Goal: Information Seeking & Learning: Learn about a topic

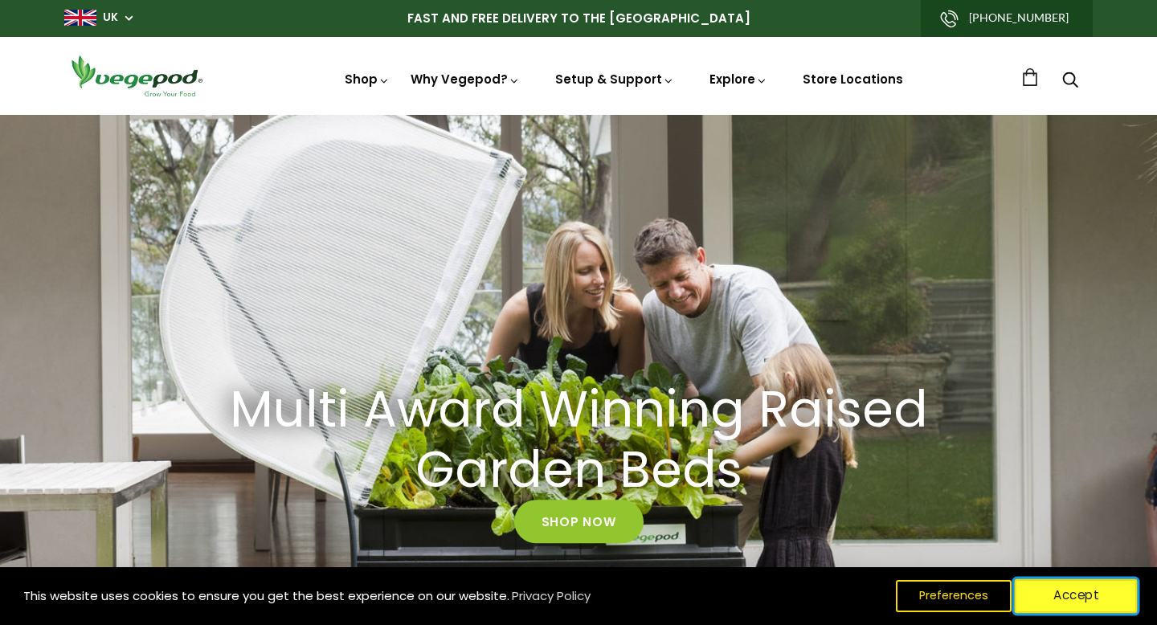
click at [1074, 605] on button "Accept" at bounding box center [1076, 596] width 123 height 34
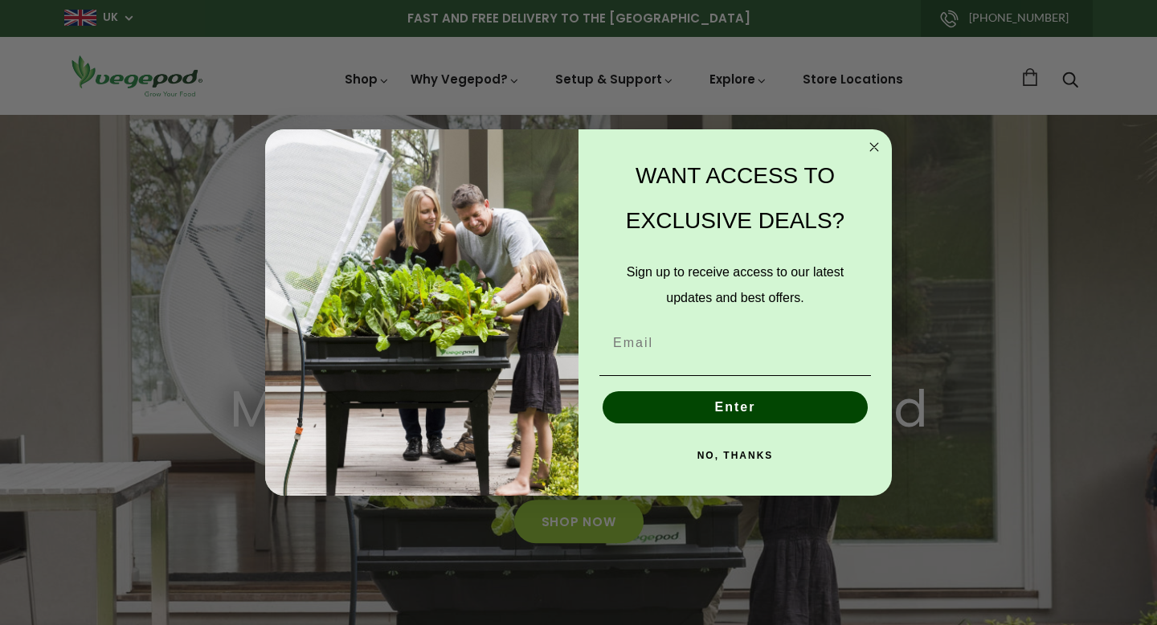
click at [879, 145] on circle "Close dialog" at bounding box center [875, 146] width 18 height 18
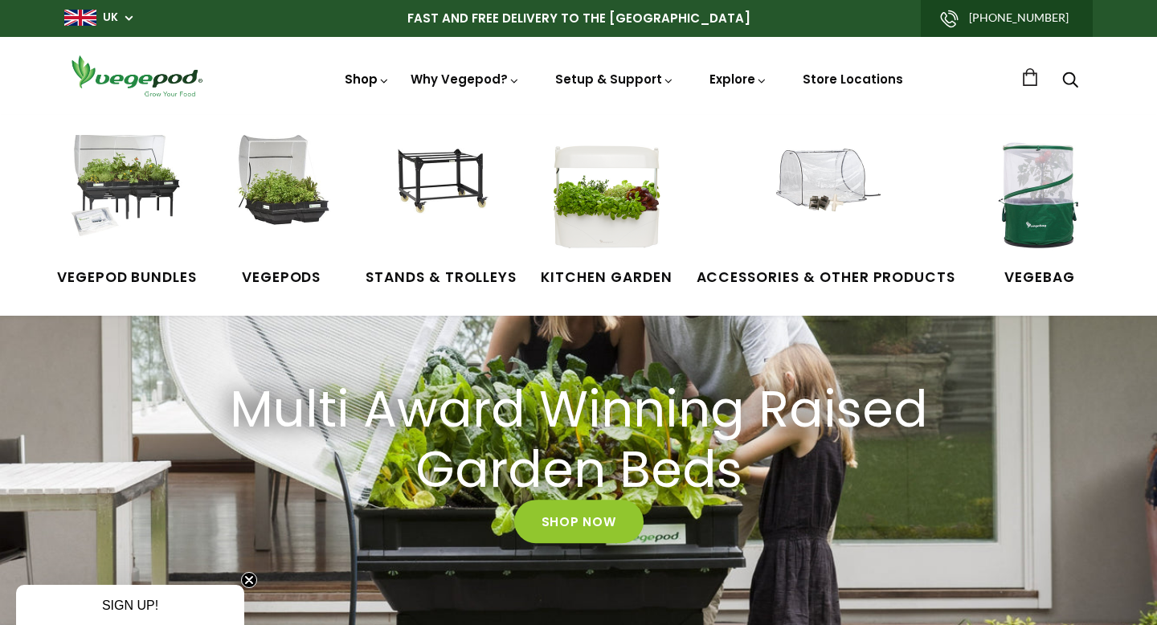
scroll to position [0, 276]
click at [302, 207] on img at bounding box center [281, 195] width 121 height 121
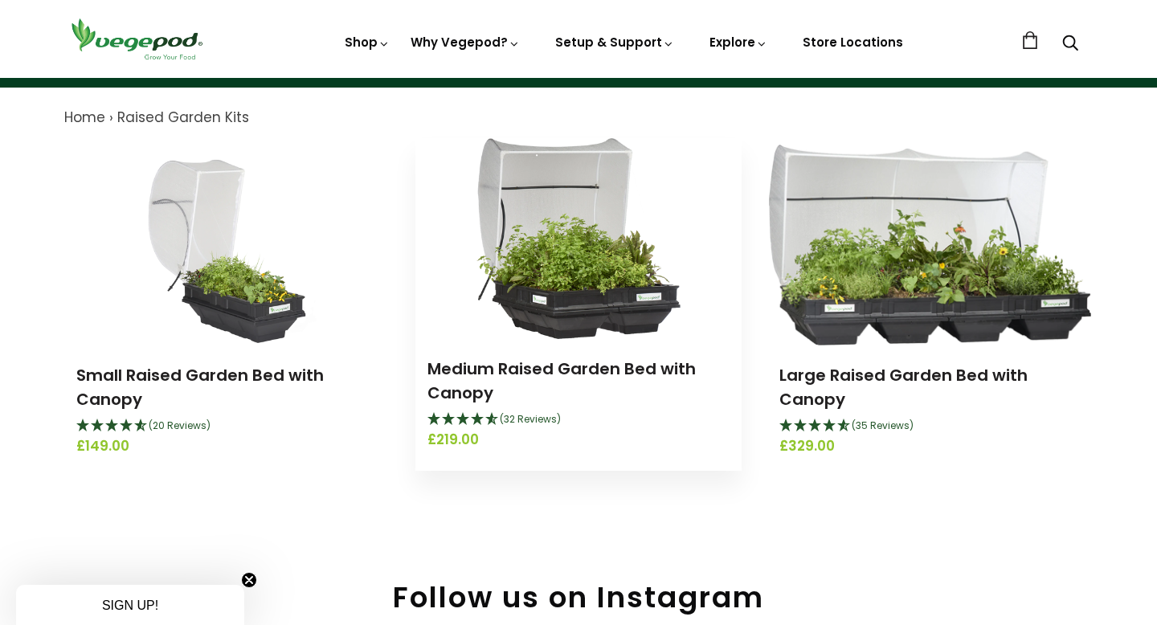
scroll to position [166, 0]
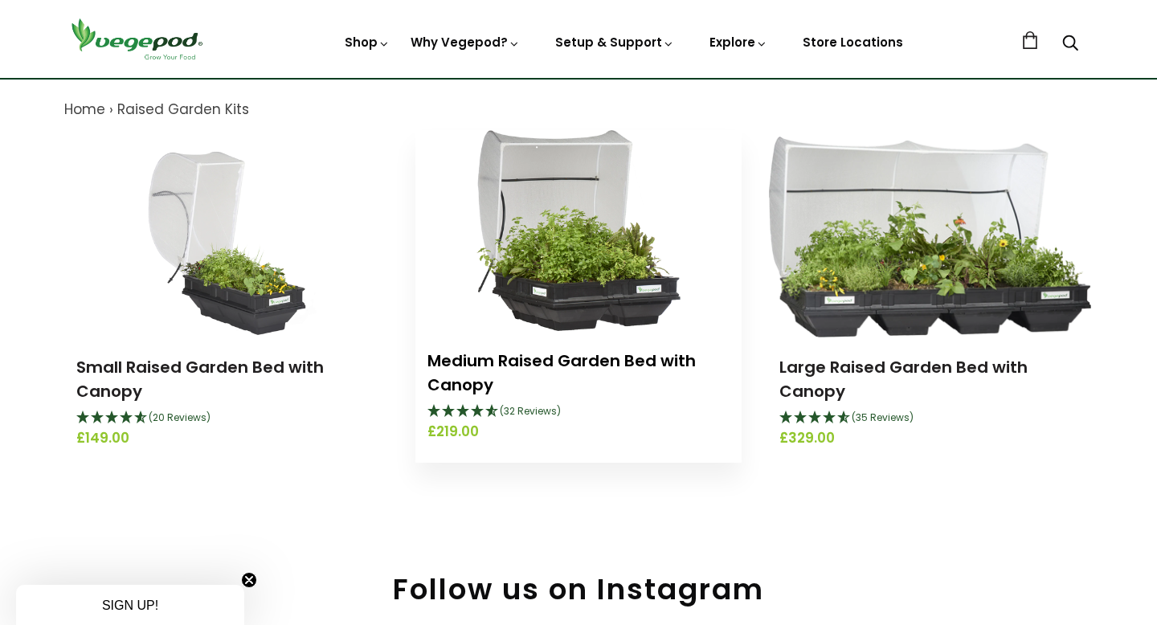
click at [551, 350] on link "Medium Raised Garden Bed with Canopy" at bounding box center [562, 373] width 268 height 47
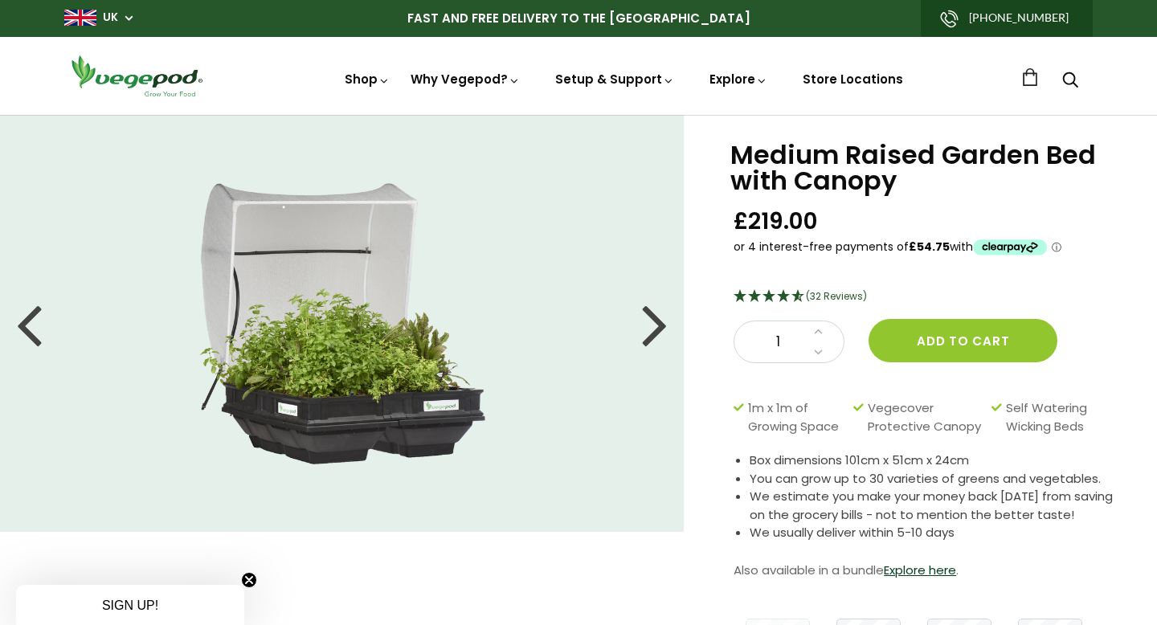
click at [650, 325] on div at bounding box center [655, 324] width 26 height 72
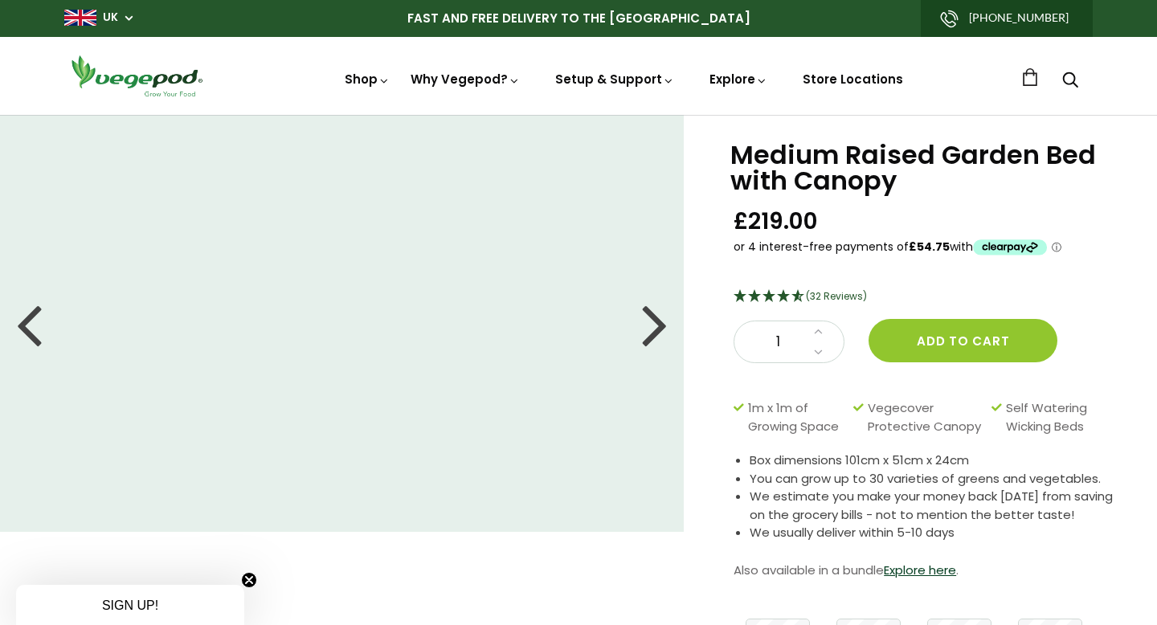
click at [649, 325] on div at bounding box center [655, 324] width 26 height 72
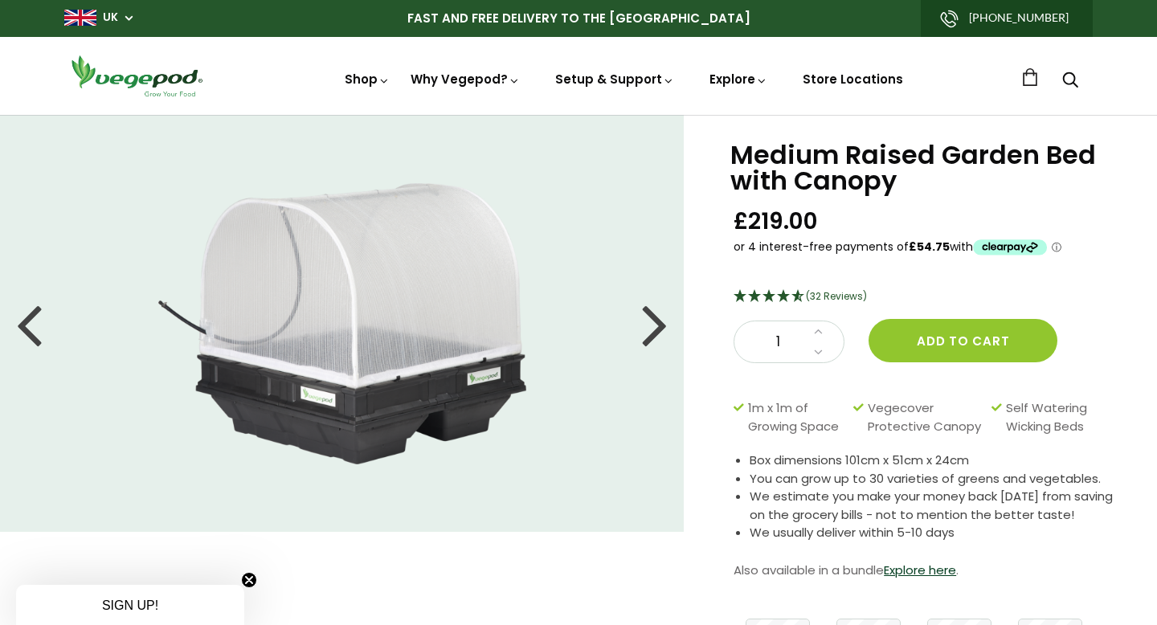
click at [649, 325] on div at bounding box center [655, 324] width 26 height 72
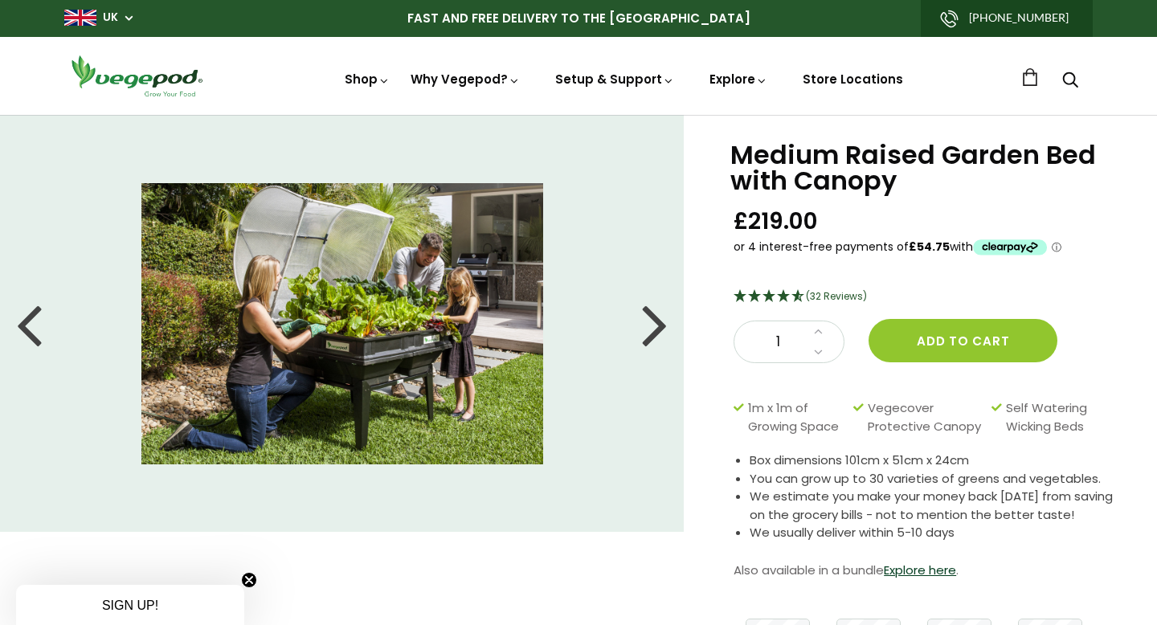
click at [649, 325] on div at bounding box center [655, 324] width 26 height 72
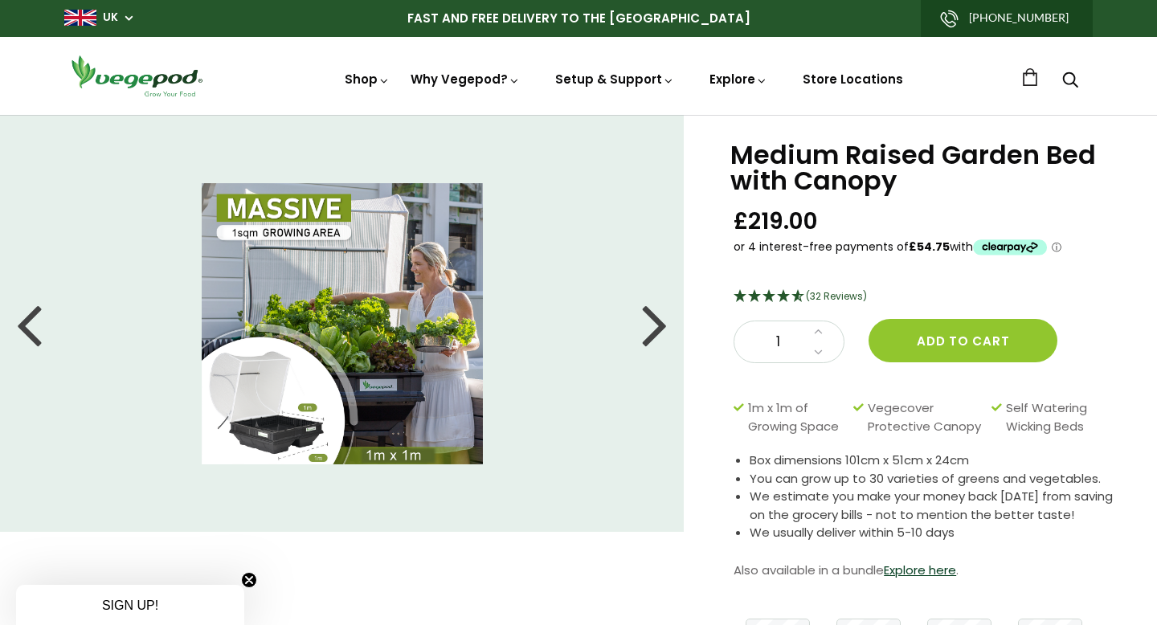
click at [649, 325] on div at bounding box center [655, 324] width 26 height 72
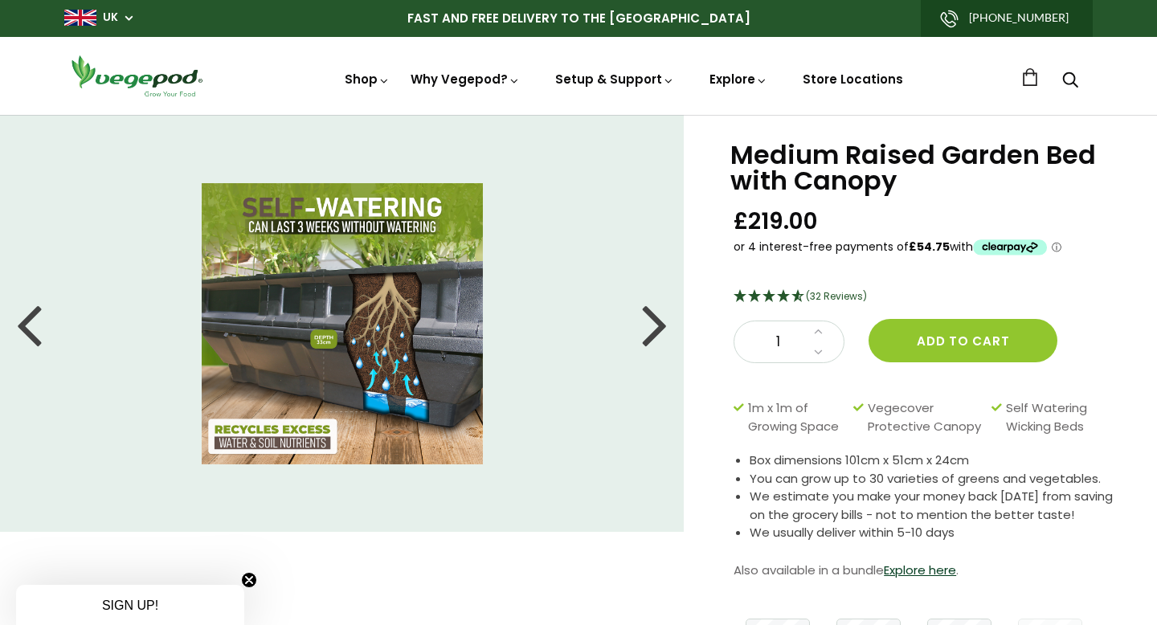
click at [651, 325] on div at bounding box center [655, 324] width 26 height 72
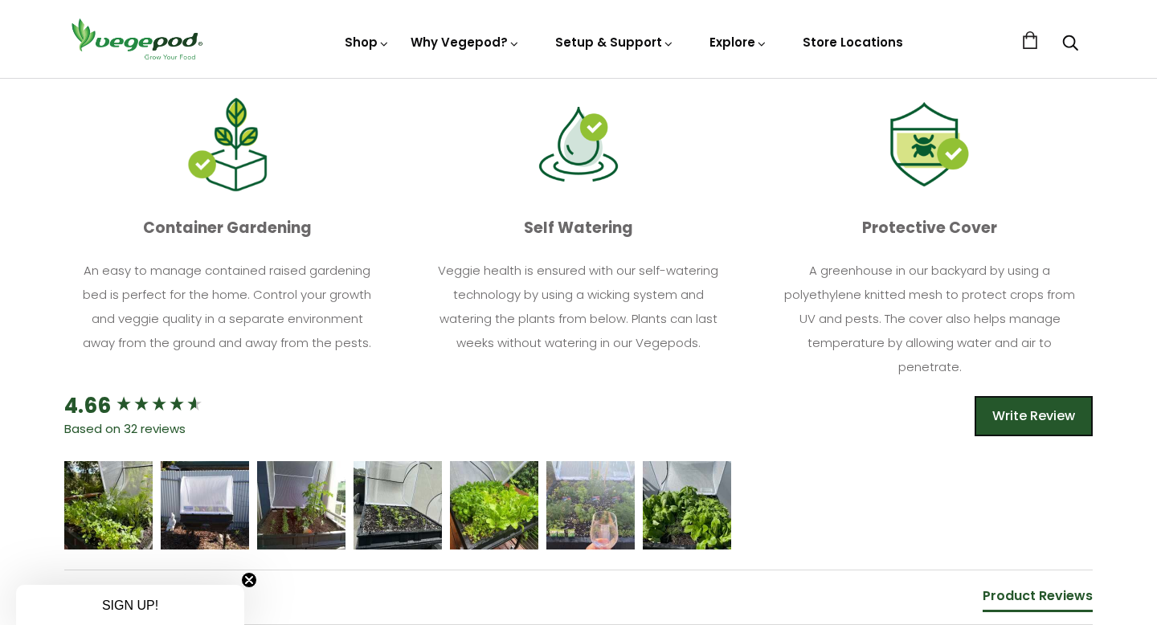
scroll to position [731, 0]
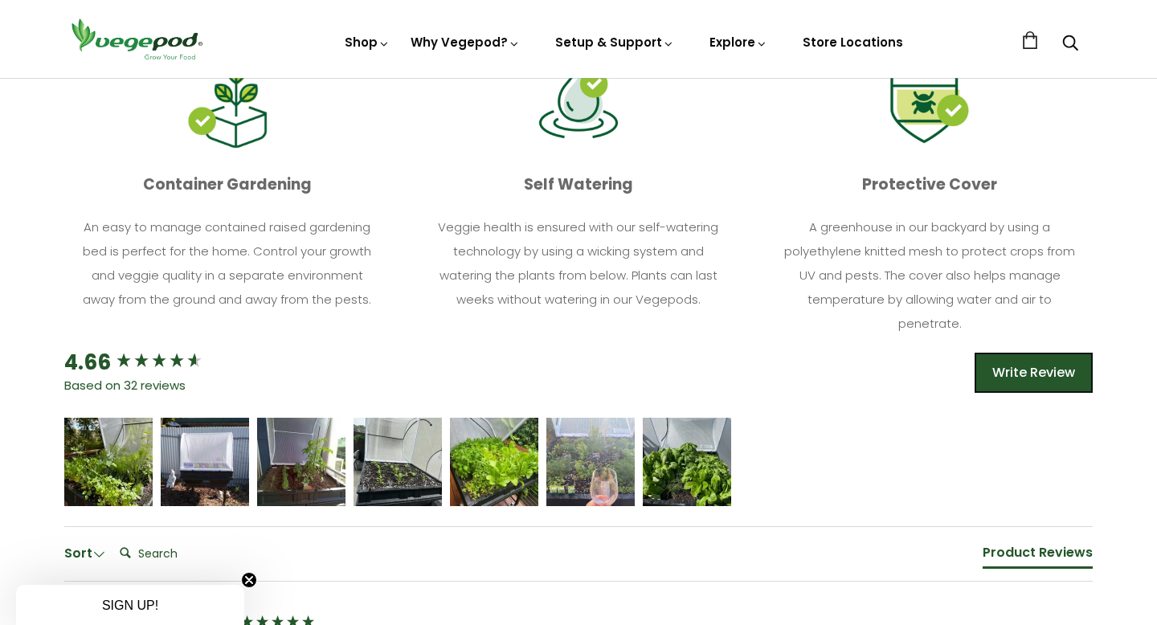
click at [572, 275] on p "Veggie health is ensured with our self-watering technology by using a wicking s…" at bounding box center [578, 263] width 297 height 96
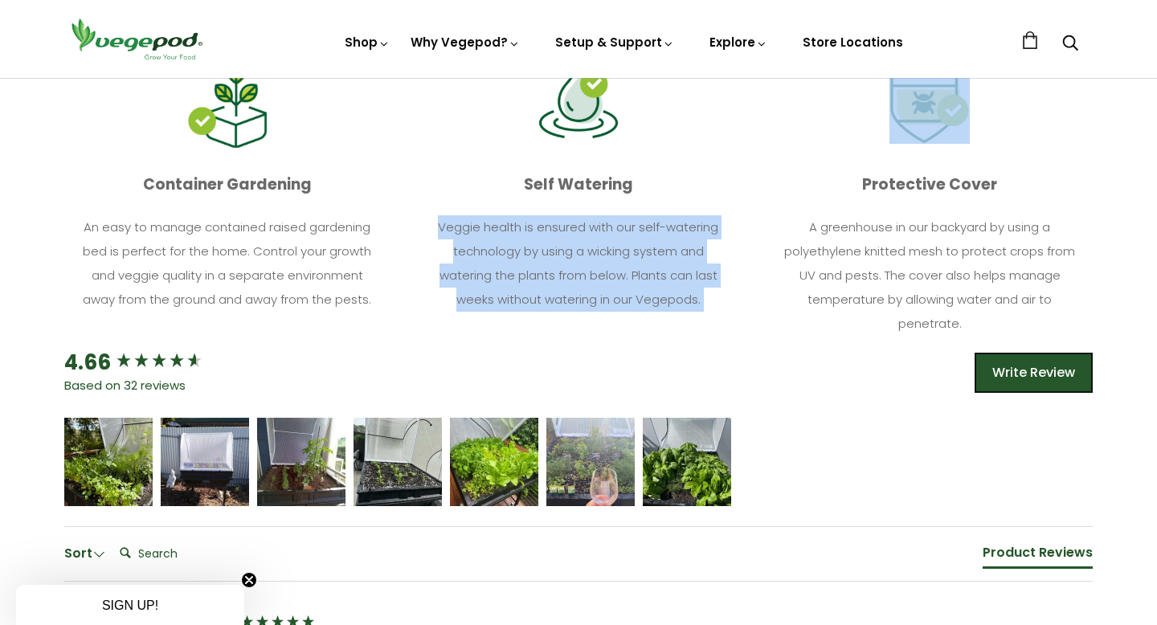
click at [572, 275] on p "Veggie health is ensured with our self-watering technology by using a wicking s…" at bounding box center [578, 263] width 297 height 96
click at [588, 298] on p "Veggie health is ensured with our self-watering technology by using a wicking s…" at bounding box center [578, 263] width 297 height 96
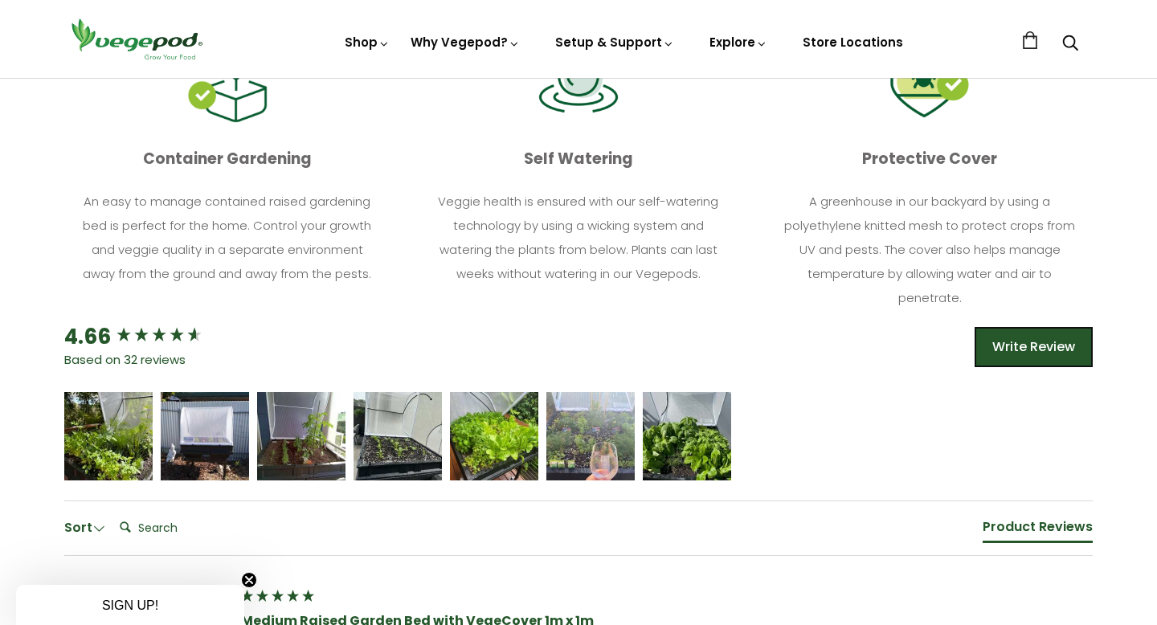
scroll to position [760, 0]
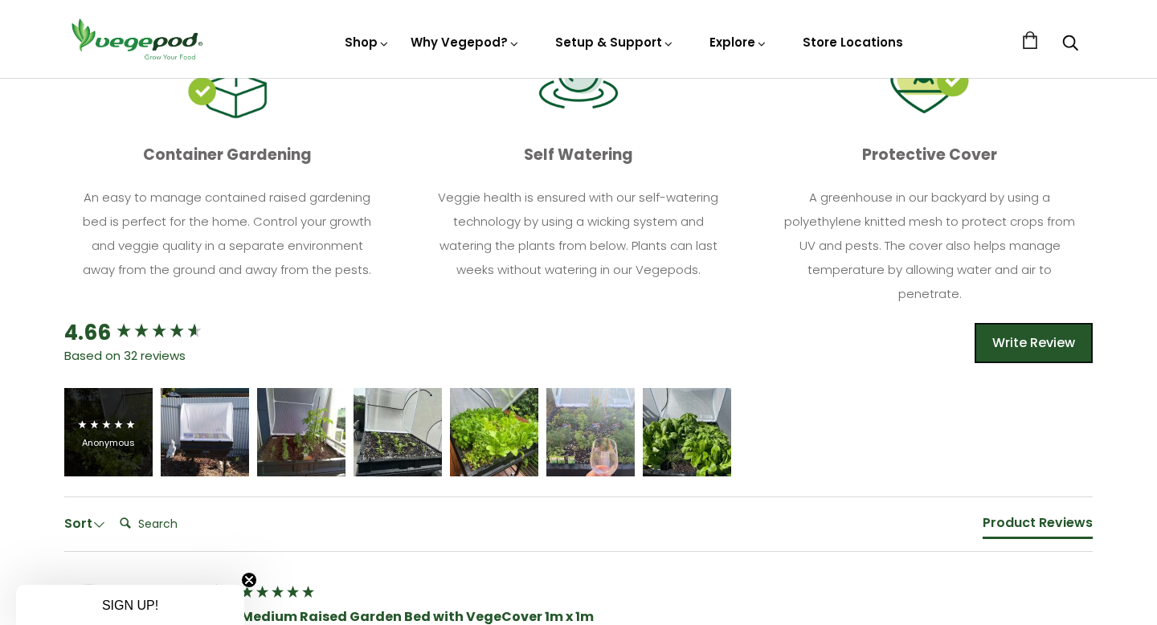
click at [125, 446] on div "Anonymous" at bounding box center [108, 443] width 64 height 12
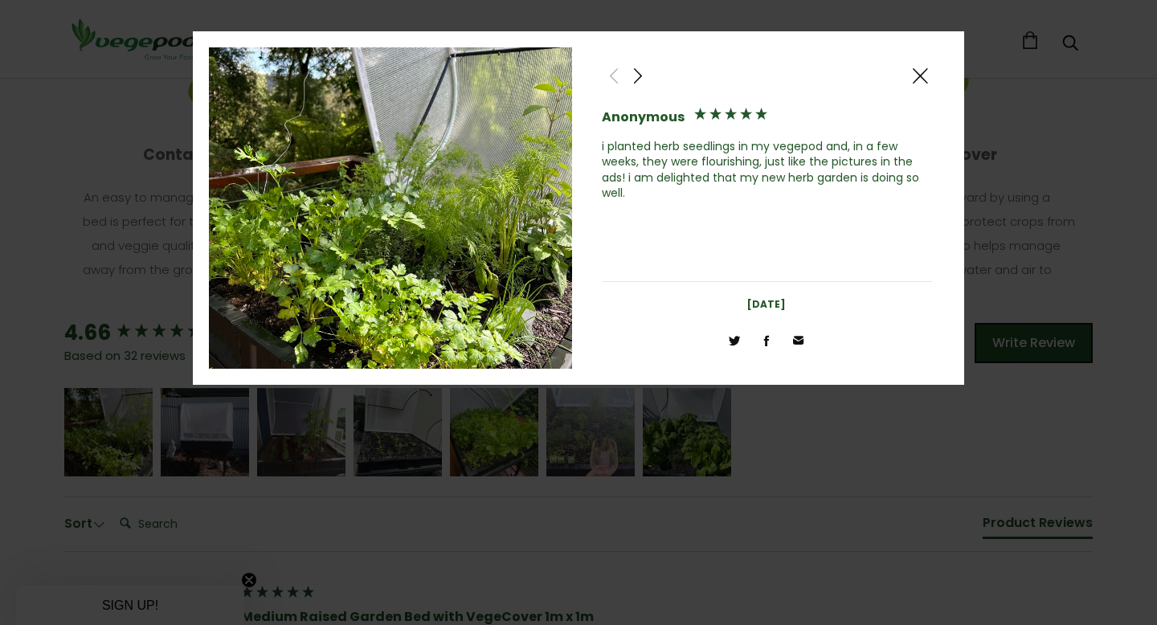
click at [639, 72] on span at bounding box center [637, 76] width 19 height 20
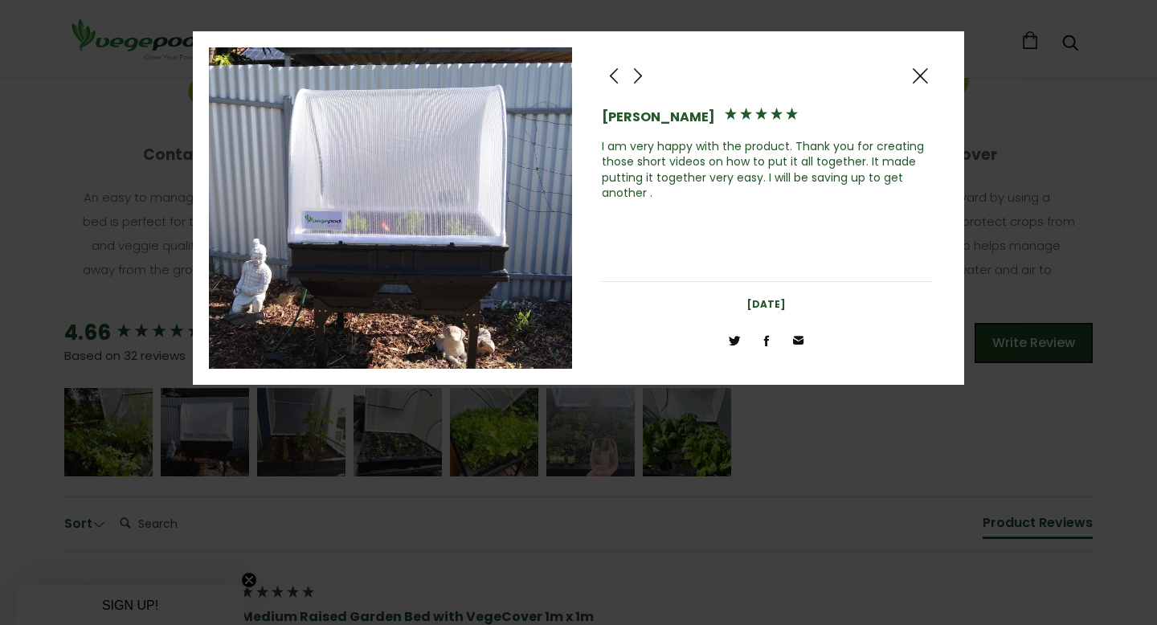
click at [639, 72] on span at bounding box center [637, 76] width 19 height 20
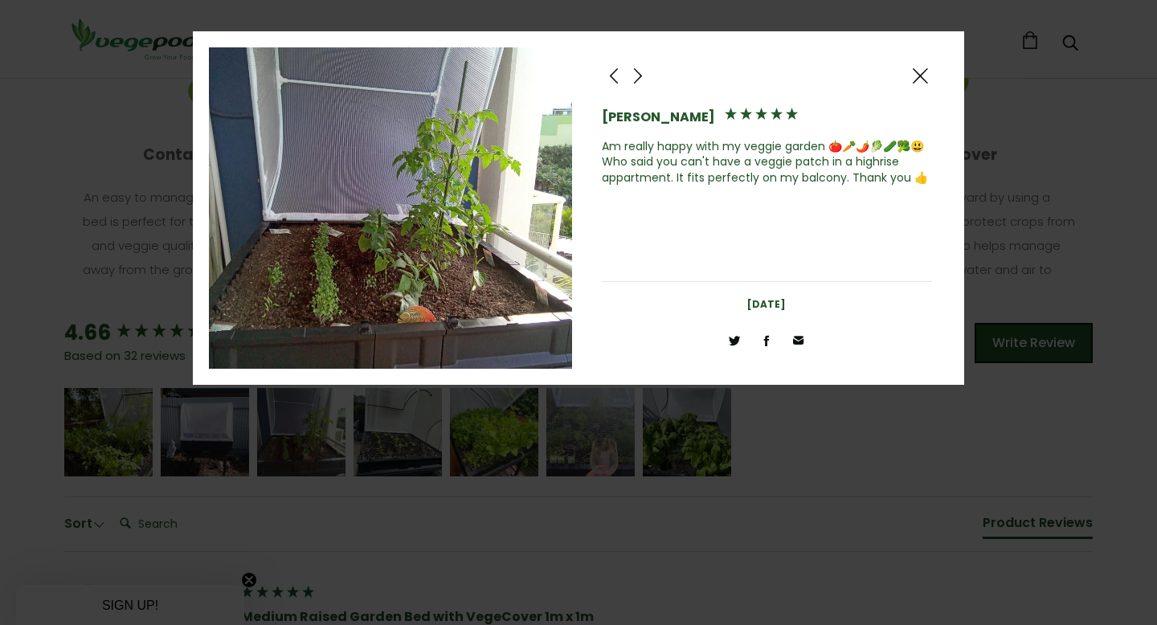
click at [638, 70] on span at bounding box center [637, 76] width 19 height 20
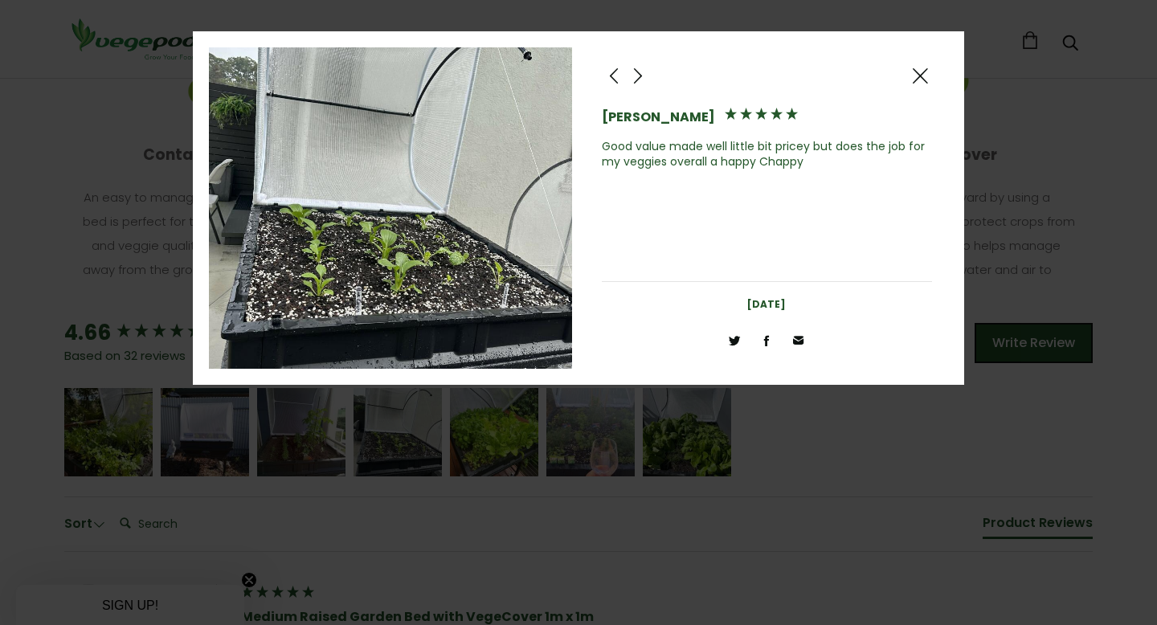
click at [638, 70] on span at bounding box center [637, 76] width 19 height 20
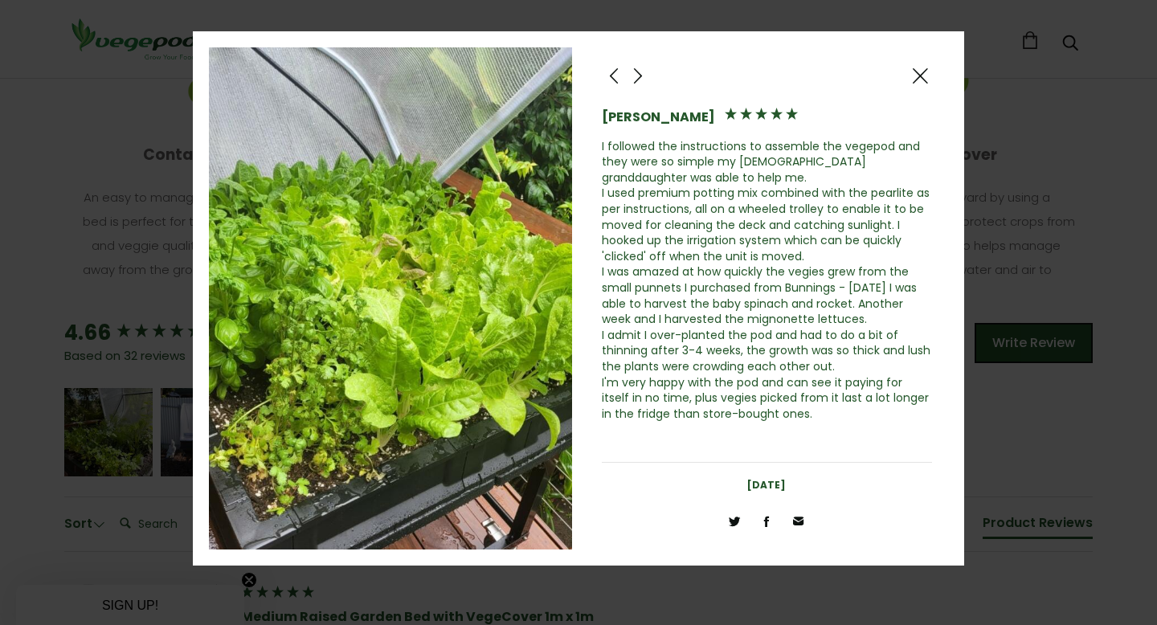
click at [638, 70] on span at bounding box center [637, 76] width 19 height 20
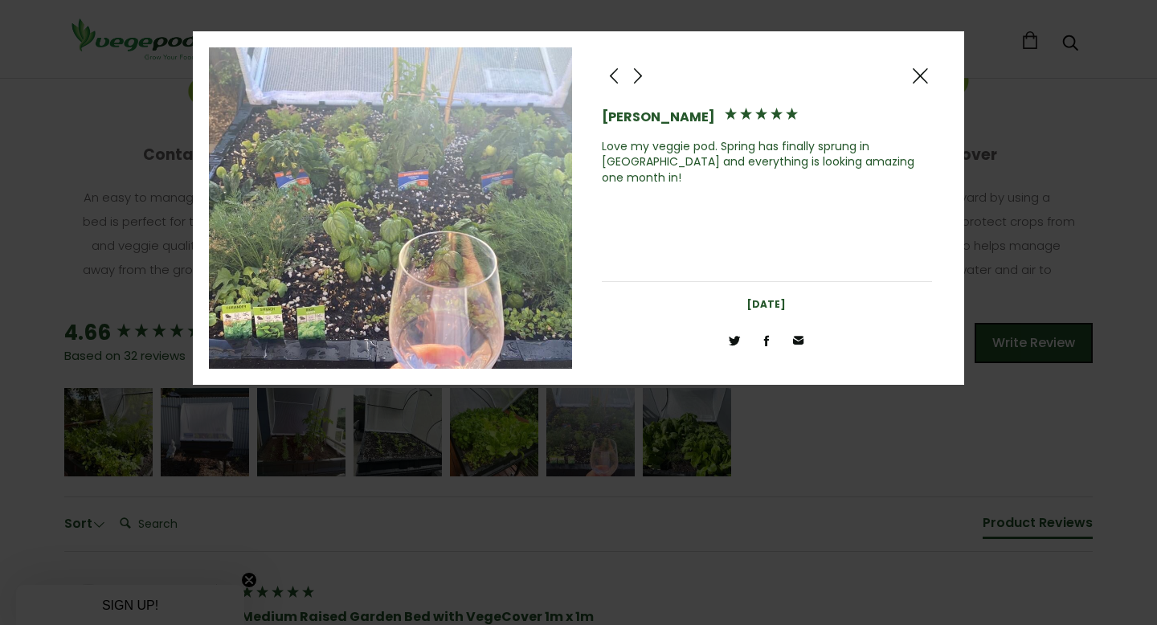
click at [638, 70] on span at bounding box center [637, 76] width 19 height 20
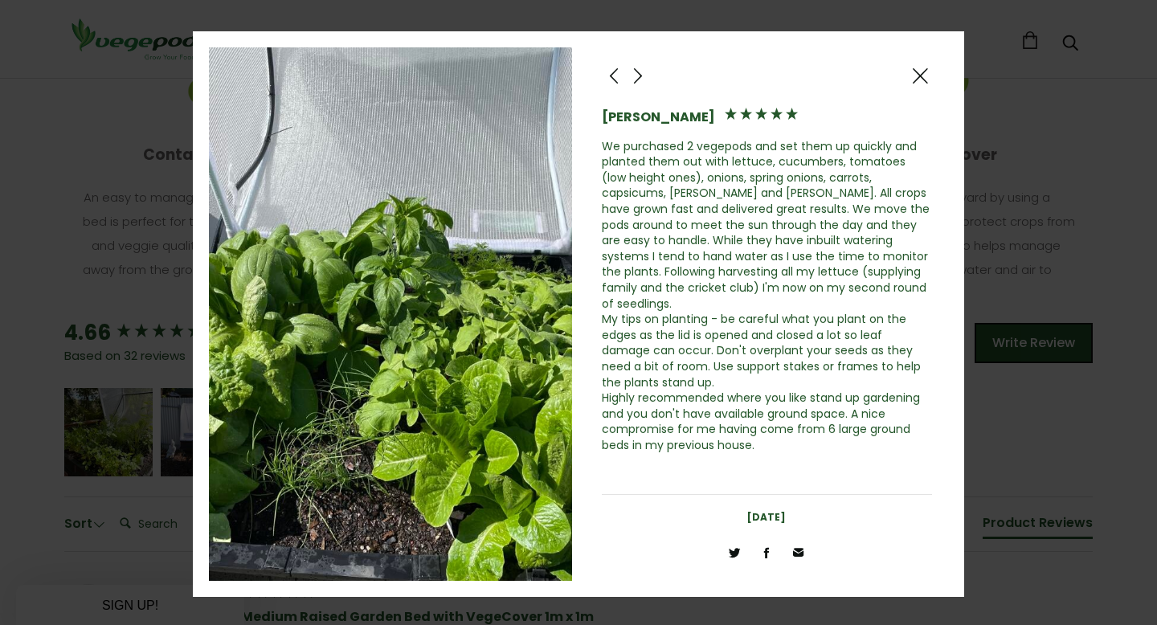
click at [638, 70] on span at bounding box center [637, 76] width 19 height 20
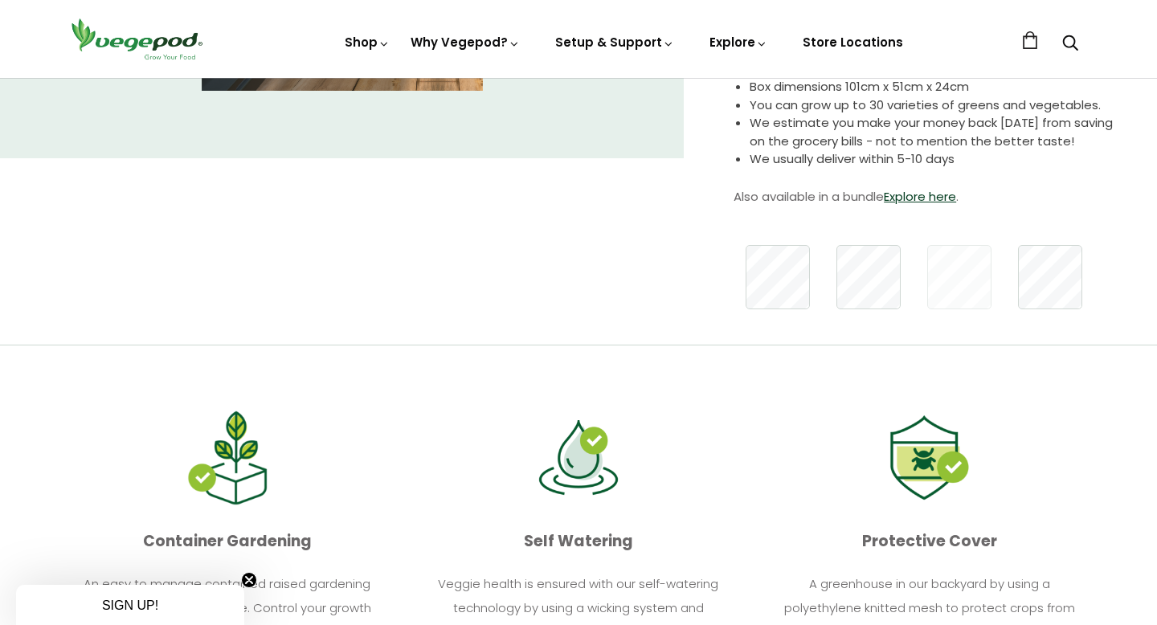
scroll to position [0, 0]
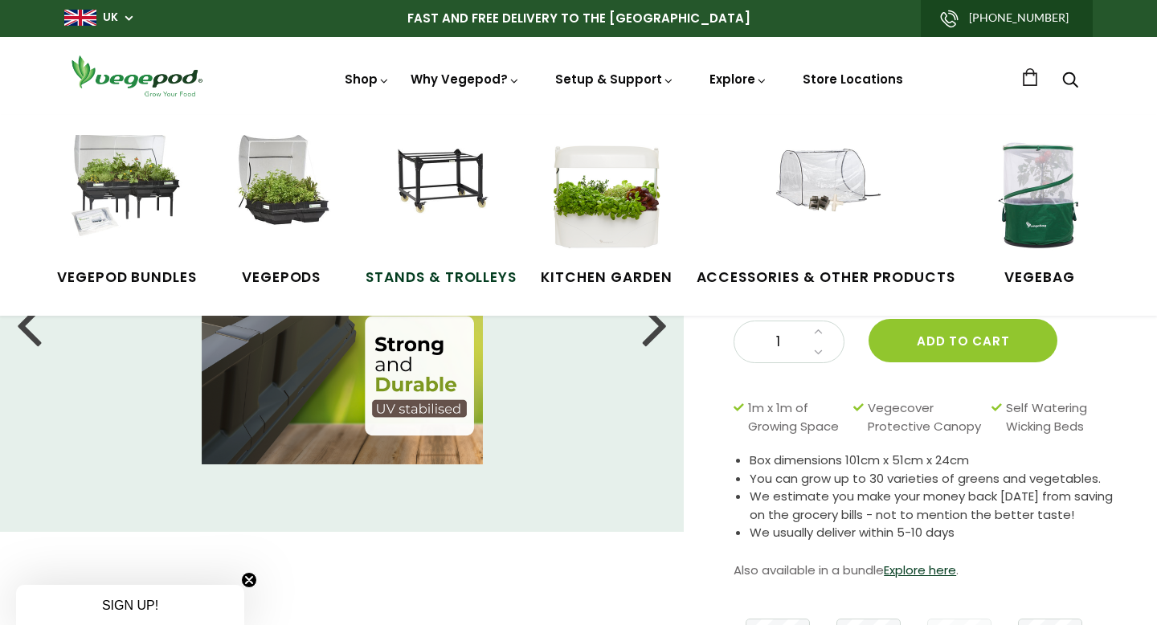
click at [455, 219] on img at bounding box center [441, 195] width 121 height 121
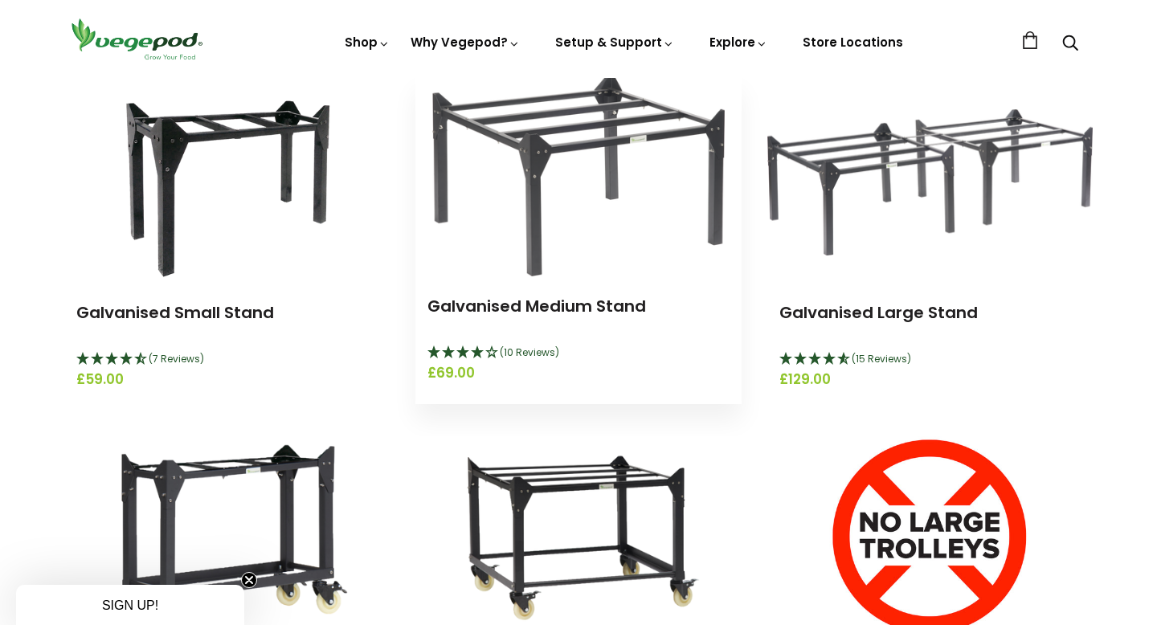
scroll to position [239, 0]
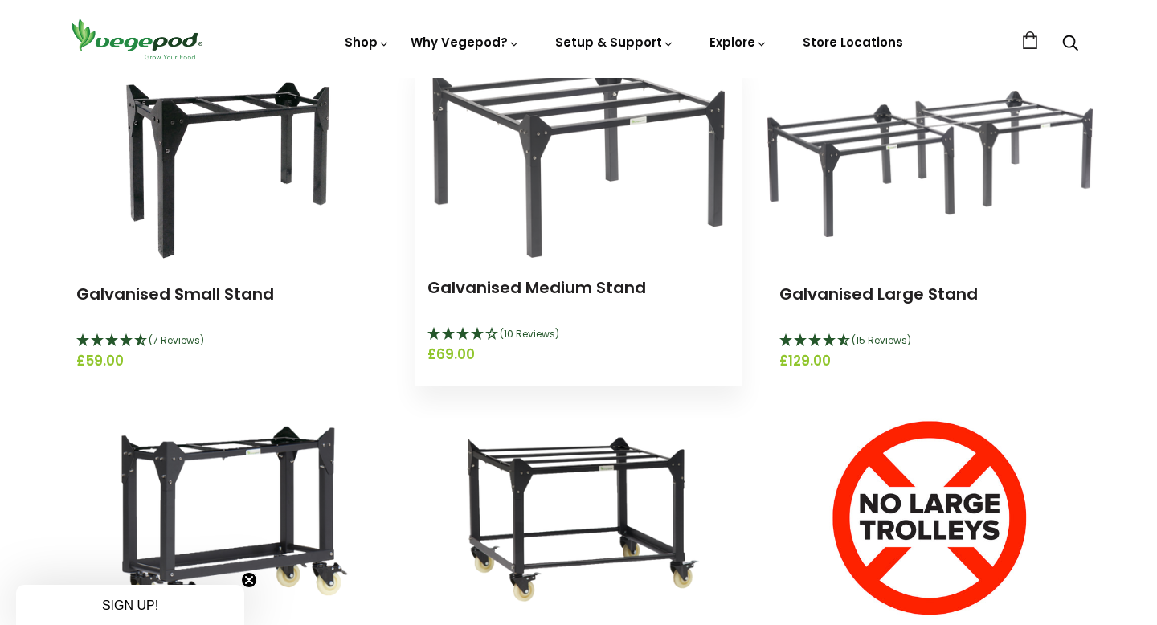
click at [561, 290] on link "Galvanised Medium Stand" at bounding box center [537, 287] width 219 height 23
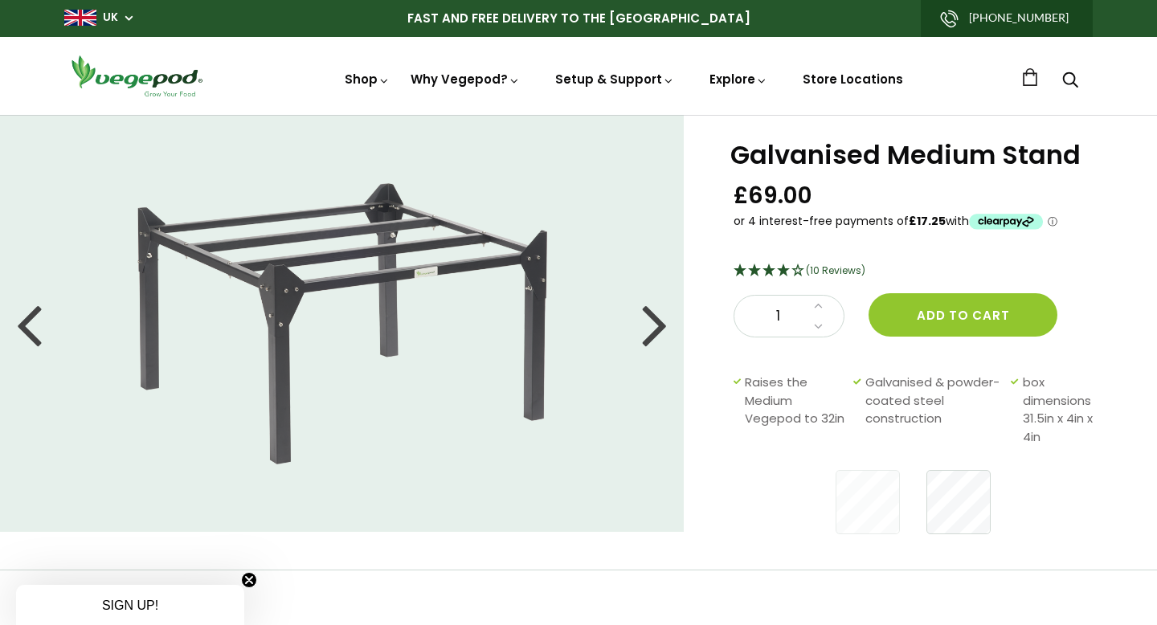
click at [659, 322] on div at bounding box center [655, 324] width 26 height 72
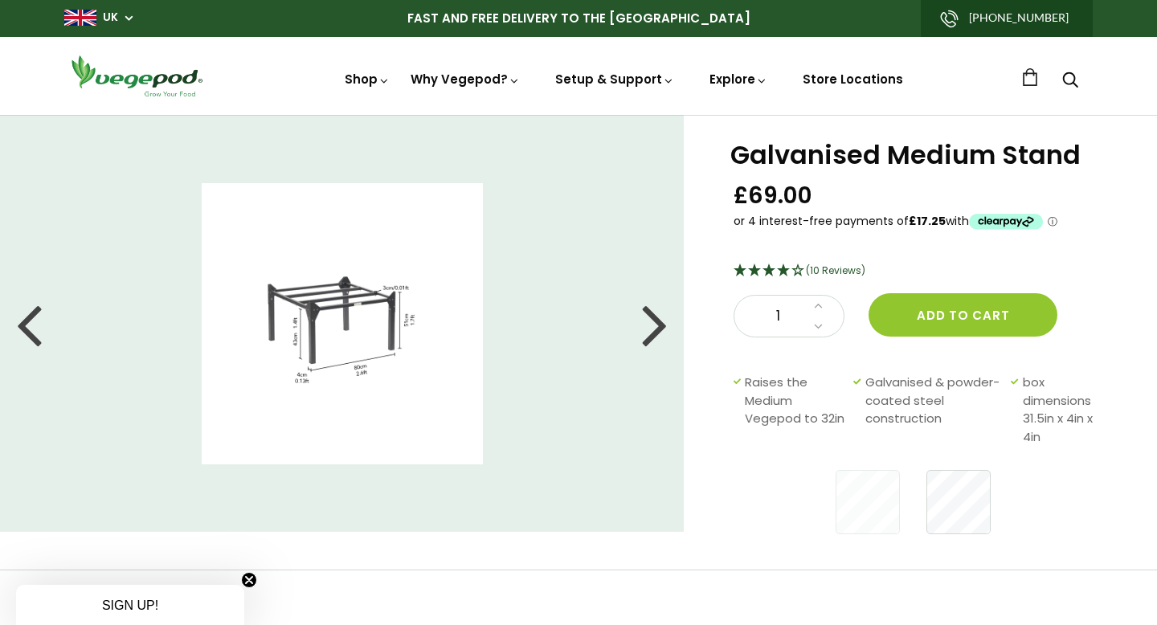
click at [659, 322] on div at bounding box center [655, 324] width 26 height 72
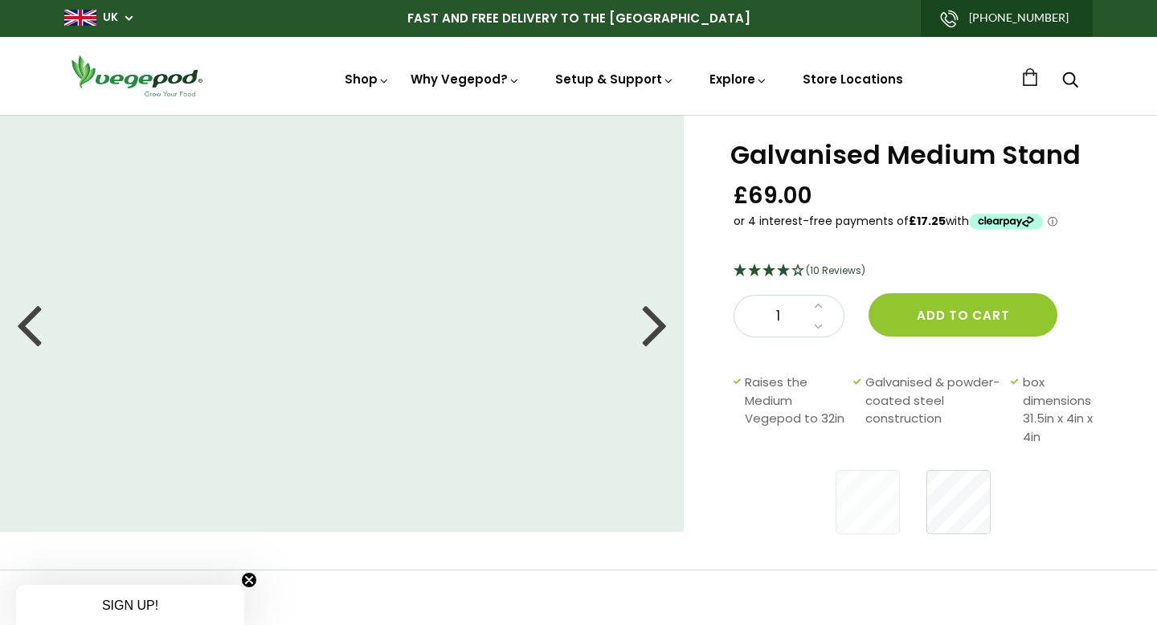
click at [659, 322] on div at bounding box center [655, 324] width 26 height 72
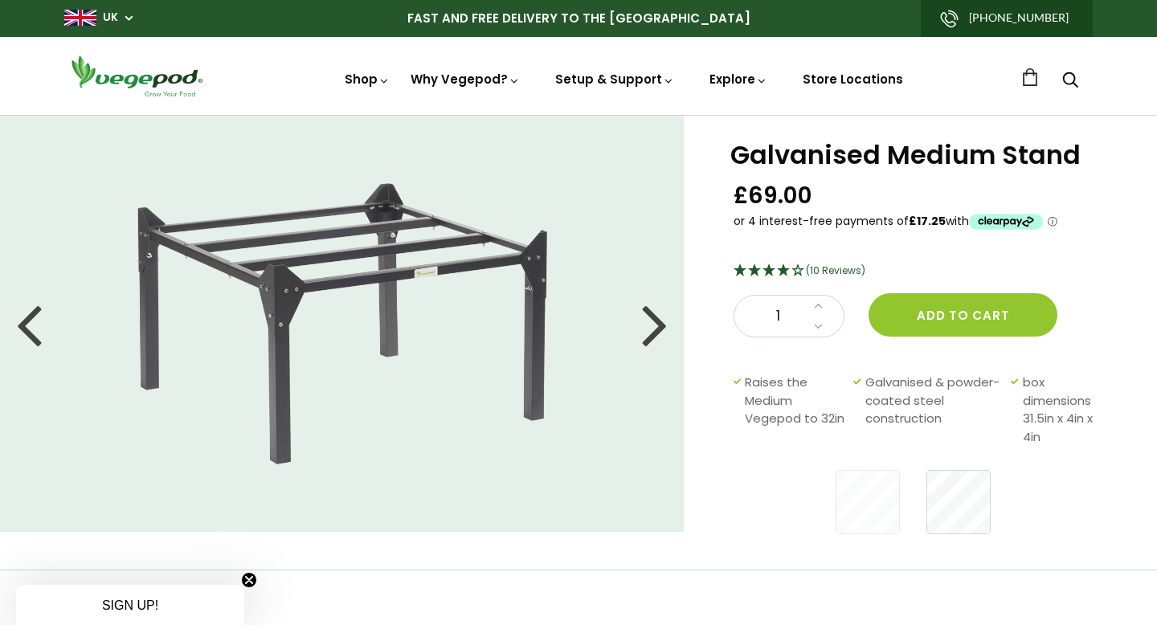
click at [659, 322] on div at bounding box center [655, 324] width 26 height 72
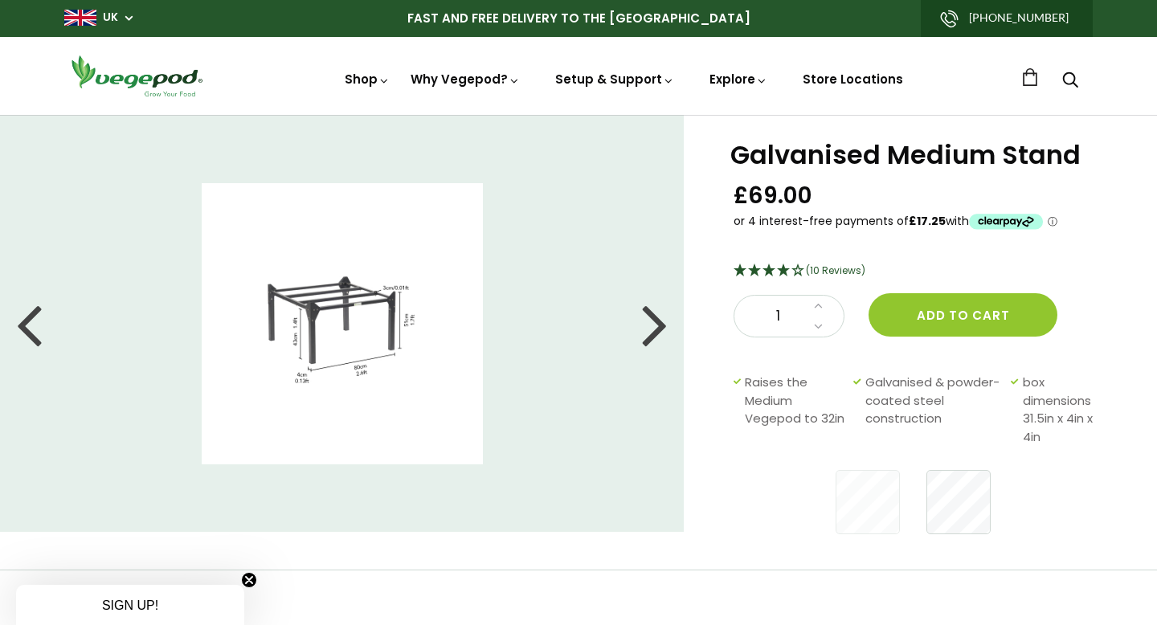
click at [659, 322] on div at bounding box center [655, 324] width 26 height 72
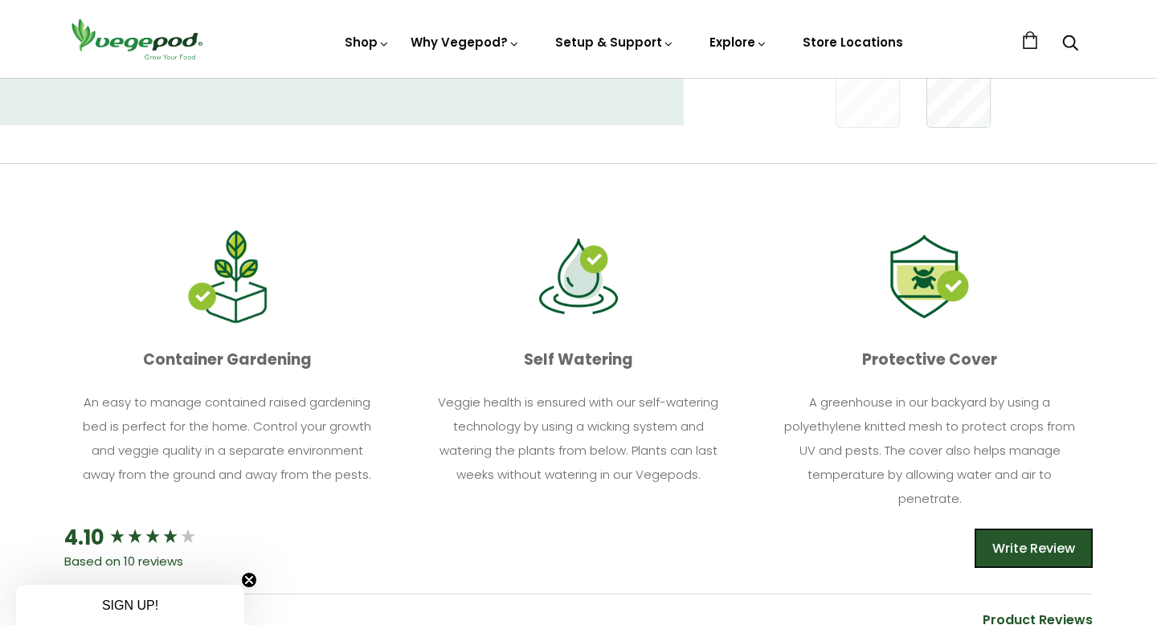
scroll to position [420, 0]
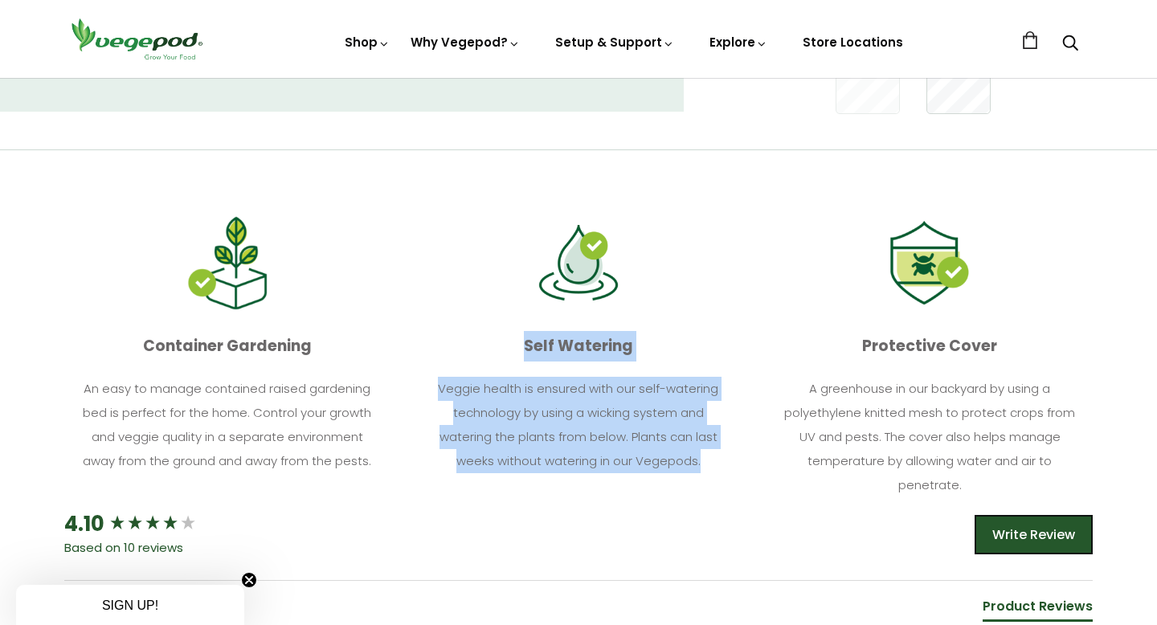
drag, startPoint x: 526, startPoint y: 347, endPoint x: 710, endPoint y: 459, distance: 215.3
click at [710, 459] on div "Self Watering Veggie health is ensured with our self-watering technology by usi…" at bounding box center [578, 402] width 325 height 142
click at [710, 459] on p "Veggie health is ensured with our self-watering technology by using a wicking s…" at bounding box center [578, 425] width 297 height 96
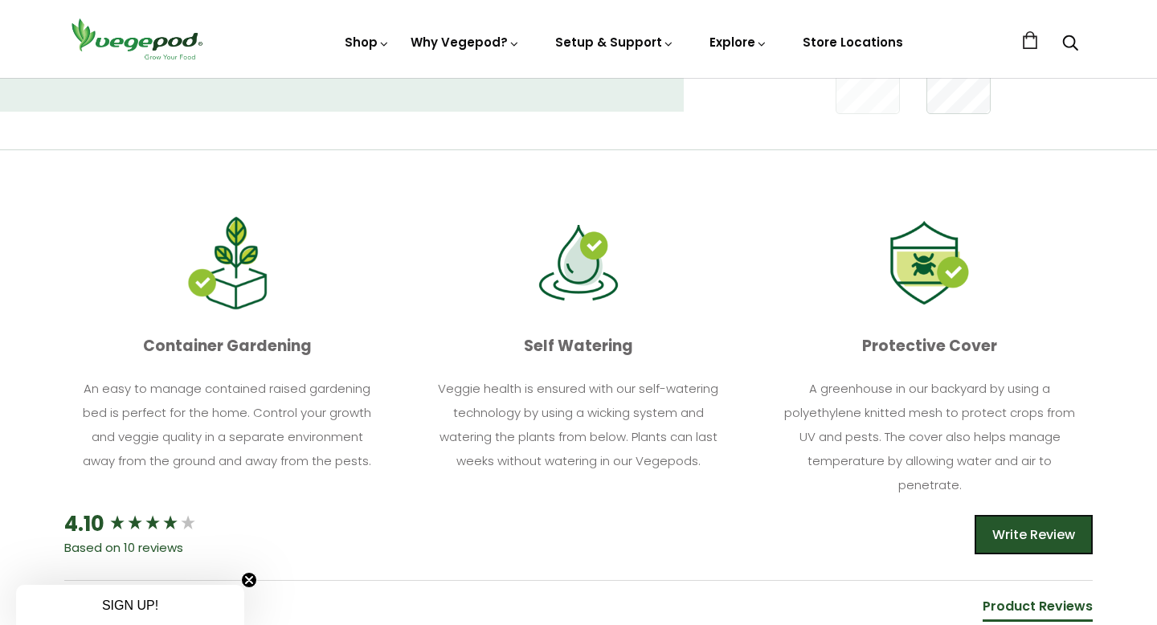
click at [609, 452] on p "Veggie health is ensured with our self-watering technology by using a wicking s…" at bounding box center [578, 425] width 297 height 96
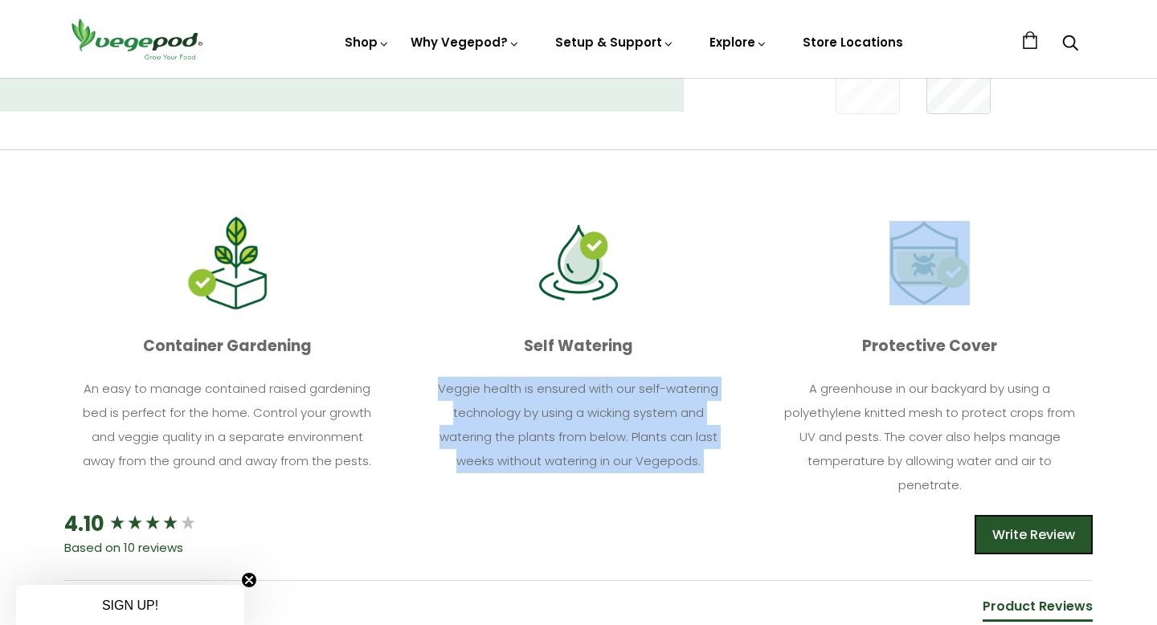
click at [609, 452] on p "Veggie health is ensured with our self-watering technology by using a wicking s…" at bounding box center [578, 425] width 297 height 96
click at [609, 450] on p "Veggie health is ensured with our self-watering technology by using a wicking s…" at bounding box center [578, 425] width 297 height 96
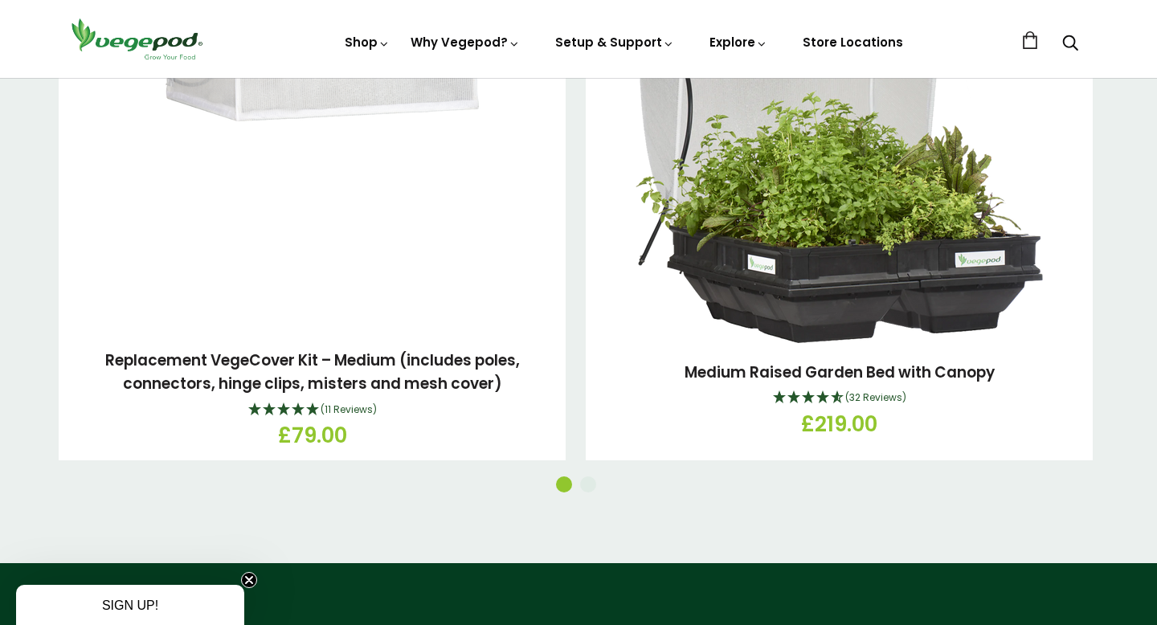
scroll to position [2145, 0]
click at [587, 482] on button "2" at bounding box center [588, 484] width 16 height 16
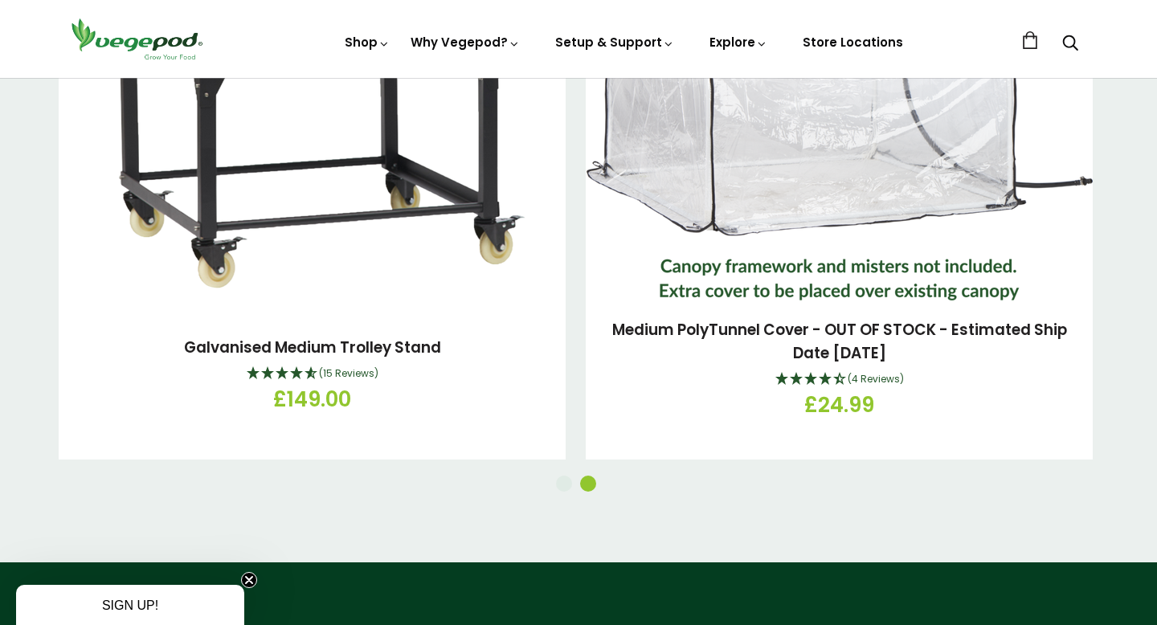
click at [576, 483] on ul "1 2" at bounding box center [576, 484] width 1034 height 16
click at [568, 483] on button "1" at bounding box center [564, 484] width 16 height 16
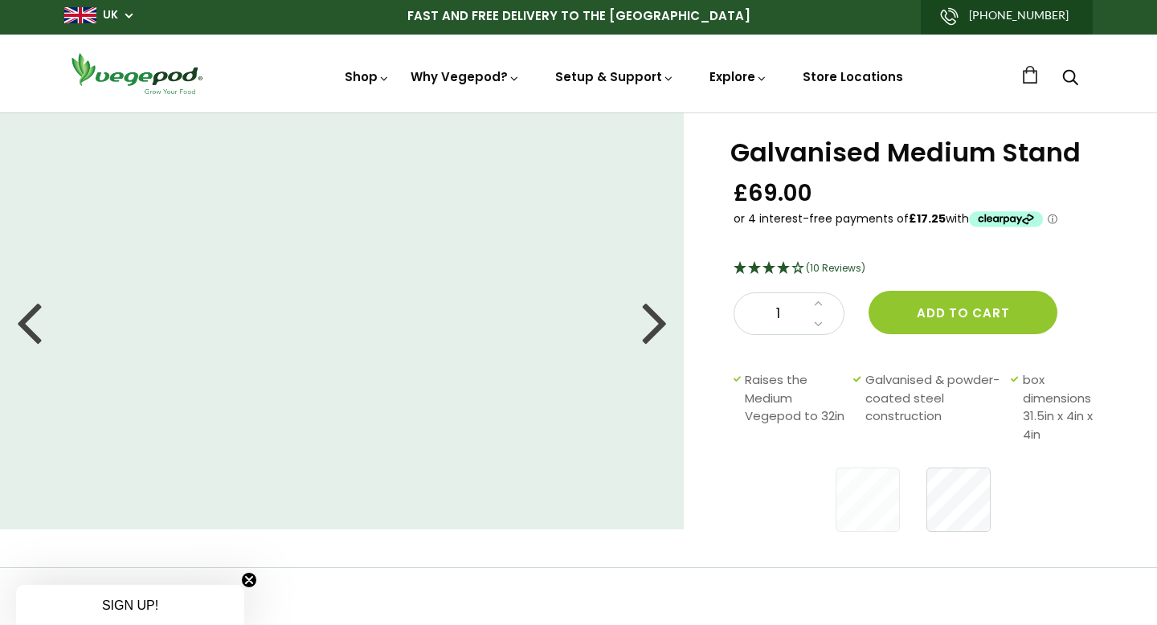
scroll to position [0, 0]
